Goal: Task Accomplishment & Management: Use online tool/utility

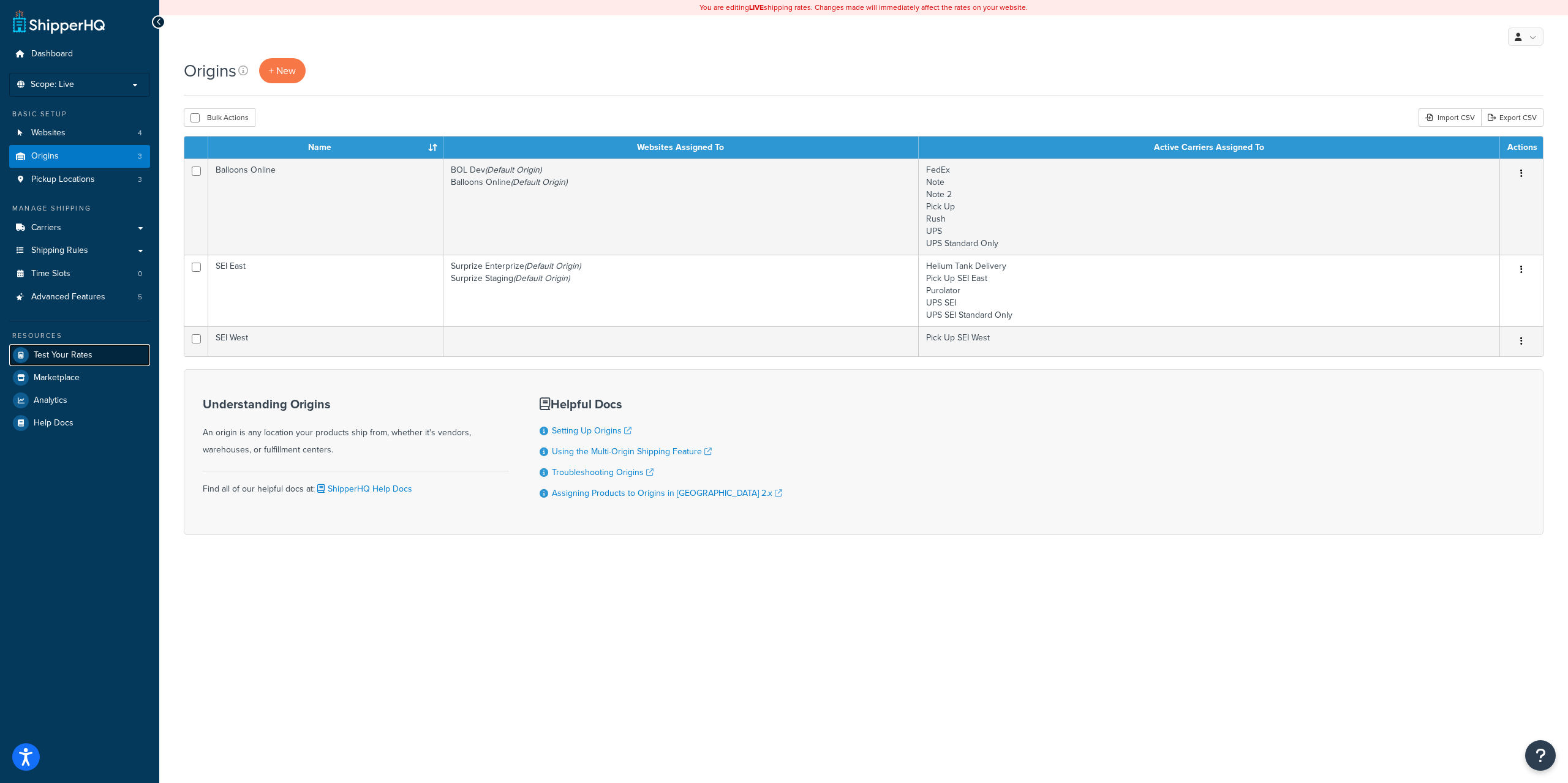
click at [55, 359] on span "Test Your Rates" at bounding box center [62, 356] width 59 height 11
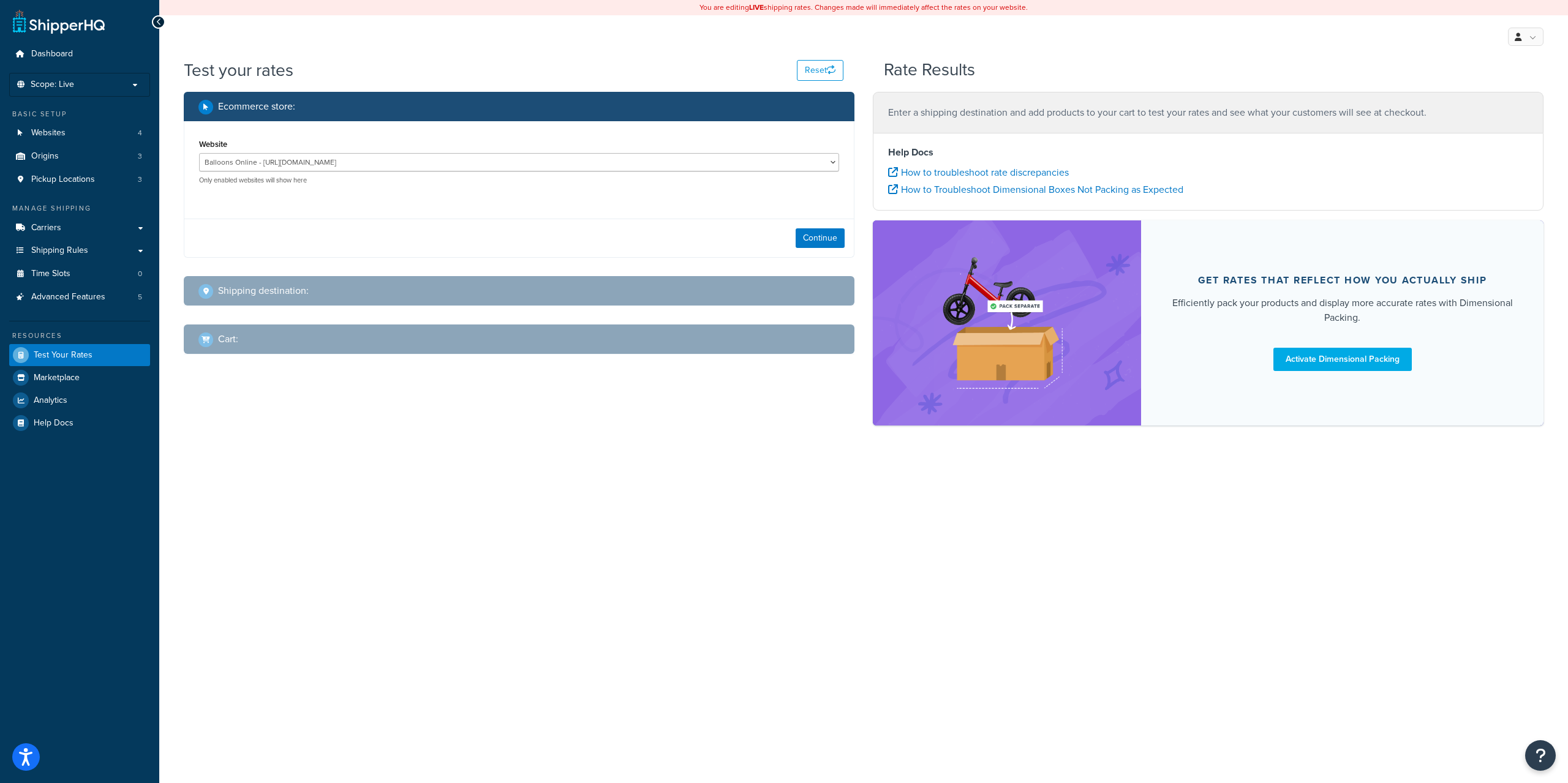
click at [830, 227] on div "Continue" at bounding box center [519, 238] width 670 height 39
click at [824, 240] on button "Continue" at bounding box center [820, 238] width 49 height 20
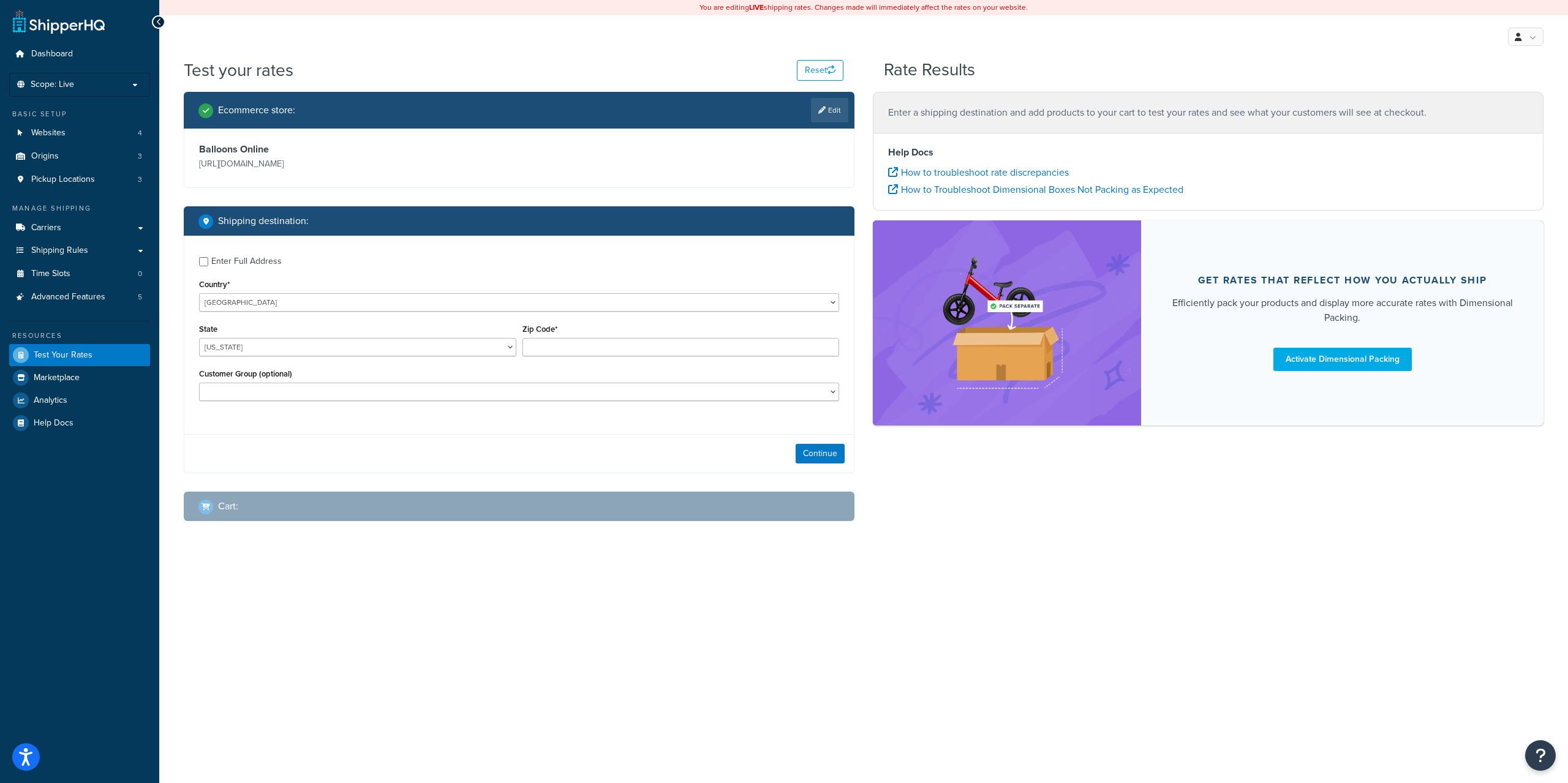
click at [392, 338] on div "State Alabama Alaska American Samoa Arizona Arkansas Armed Forces Americas Arme…" at bounding box center [357, 338] width 318 height 35
click at [383, 345] on select "Alabama Alaska American Samoa Arizona Arkansas Armed Forces Americas Armed Forc…" at bounding box center [357, 347] width 318 height 18
select select "NJ"
click at [199, 338] on select "Alabama Alaska American Samoa Arizona Arkansas Armed Forces Americas Armed Forc…" at bounding box center [357, 347] width 318 height 18
click at [552, 357] on div "Zip Code*" at bounding box center [680, 344] width 323 height 45
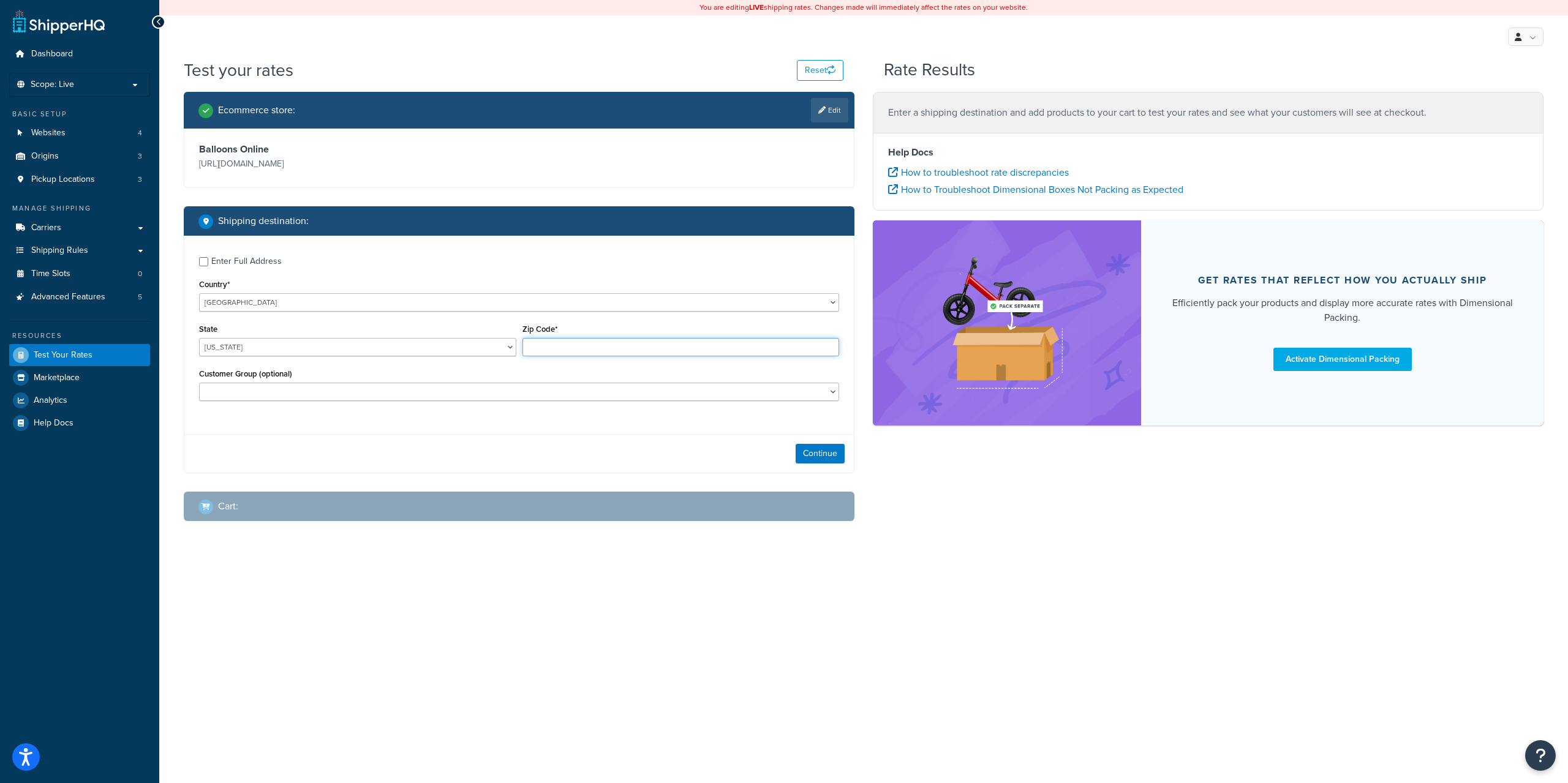
click at [560, 353] on input "Zip Code*" at bounding box center [681, 347] width 318 height 18
paste input "08844"
type input "08844"
click at [832, 459] on button "Continue" at bounding box center [820, 454] width 49 height 20
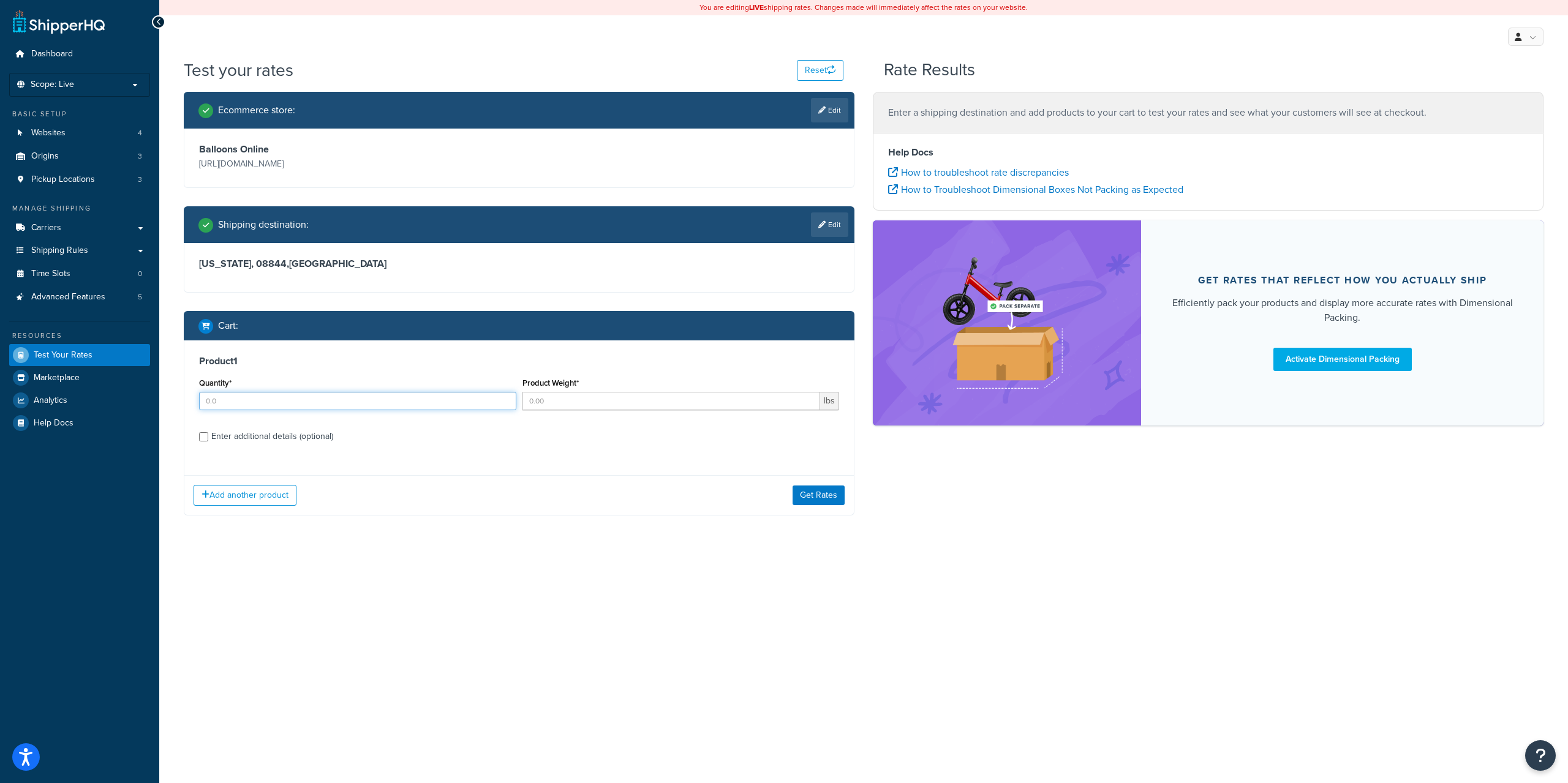
click at [300, 401] on input "Quantity*" at bounding box center [357, 401] width 318 height 18
type input "1"
click at [820, 486] on button "Get Rates" at bounding box center [819, 496] width 52 height 20
